Goal: Find specific page/section: Find specific page/section

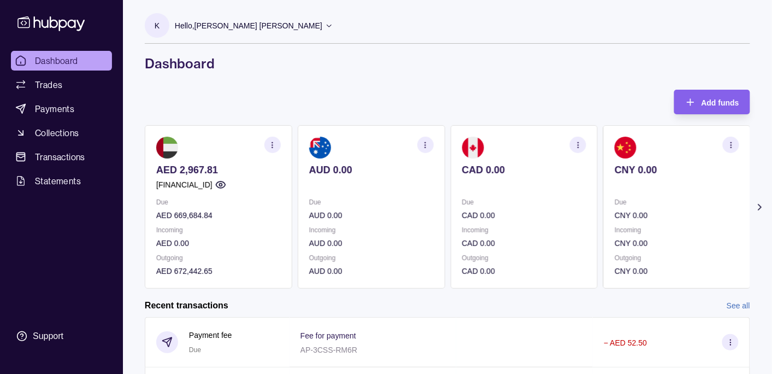
click at [758, 206] on icon at bounding box center [759, 207] width 11 height 11
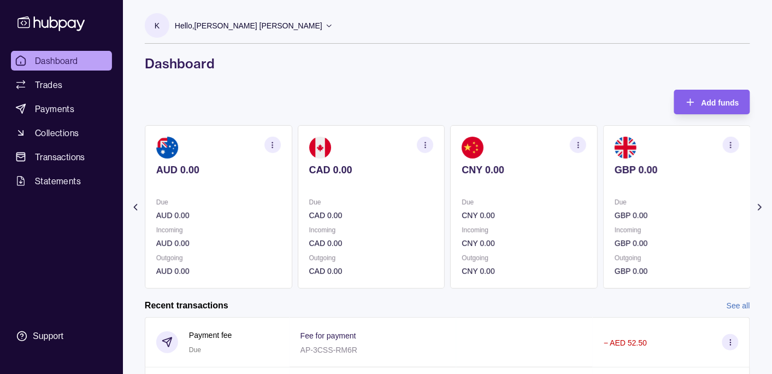
click at [758, 206] on icon at bounding box center [759, 207] width 11 height 11
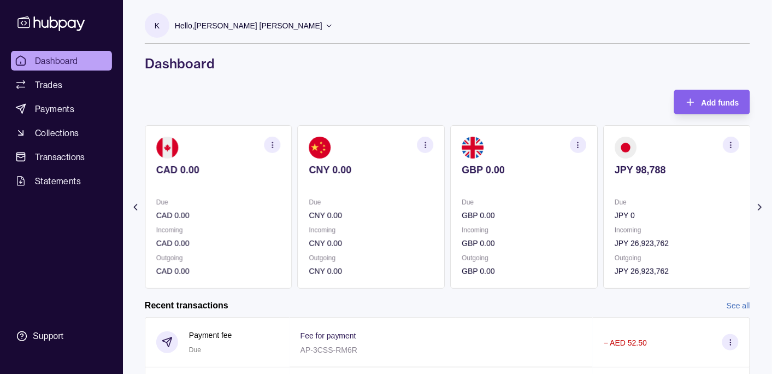
click at [134, 205] on icon at bounding box center [135, 207] width 11 height 11
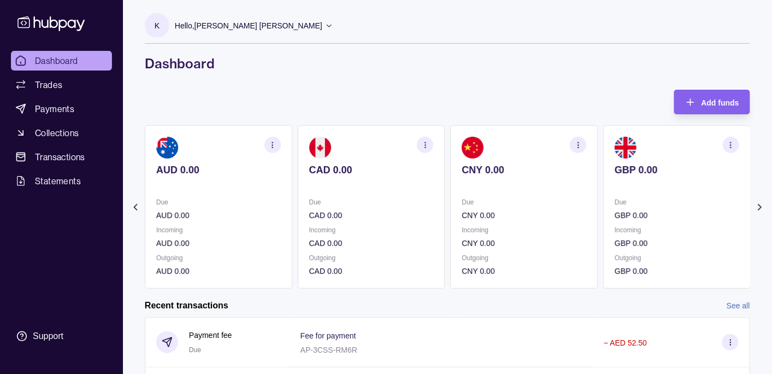
click at [134, 205] on icon at bounding box center [135, 207] width 11 height 11
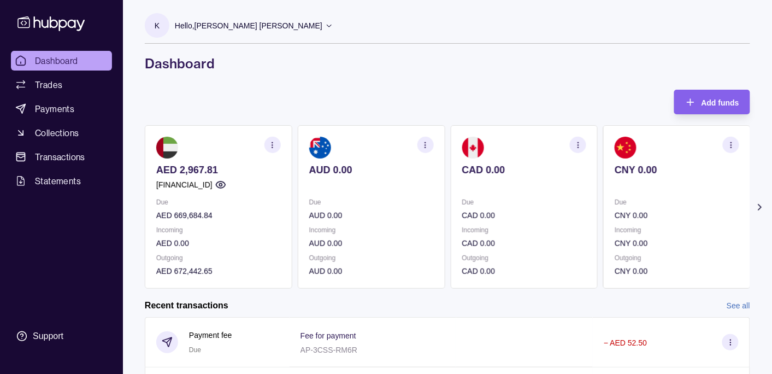
click at [201, 30] on p "Hello, [PERSON_NAME] [PERSON_NAME]" at bounding box center [248, 26] width 147 height 12
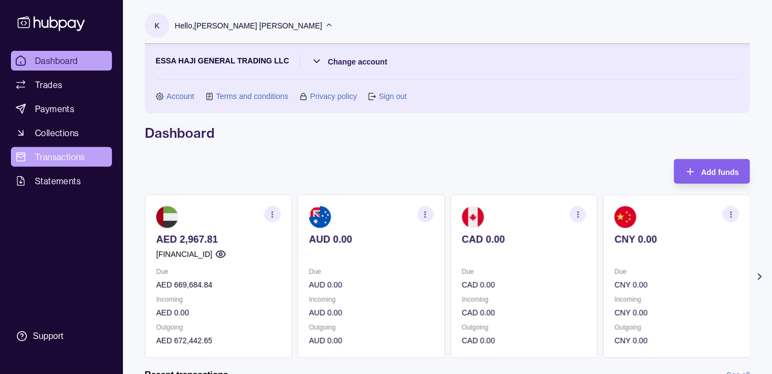
click at [57, 153] on span "Transactions" at bounding box center [60, 156] width 50 height 13
